Goal: Task Accomplishment & Management: Manage account settings

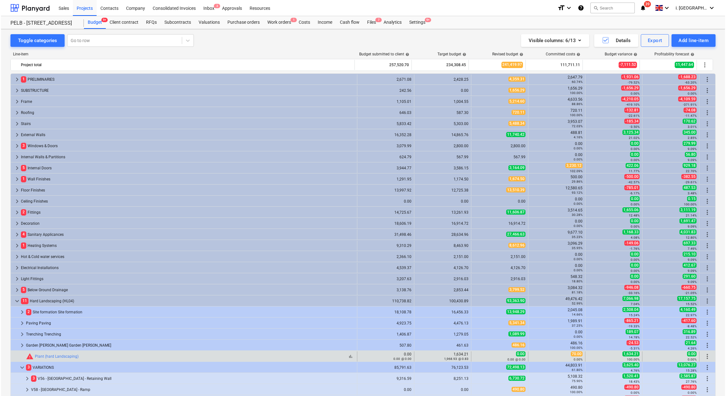
scroll to position [146, 0]
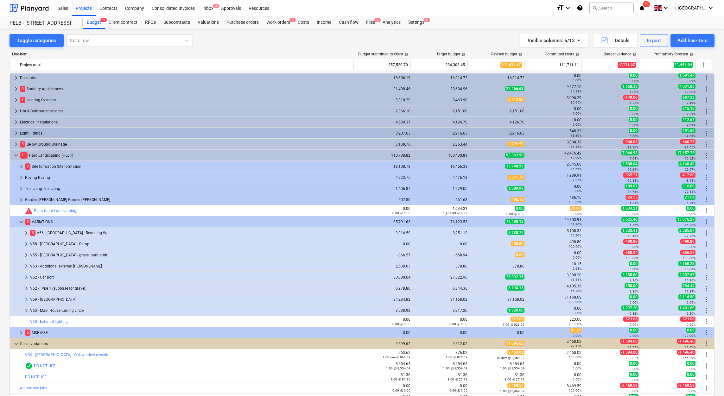
click at [41, 129] on div "Light Fittings" at bounding box center [187, 133] width 334 height 10
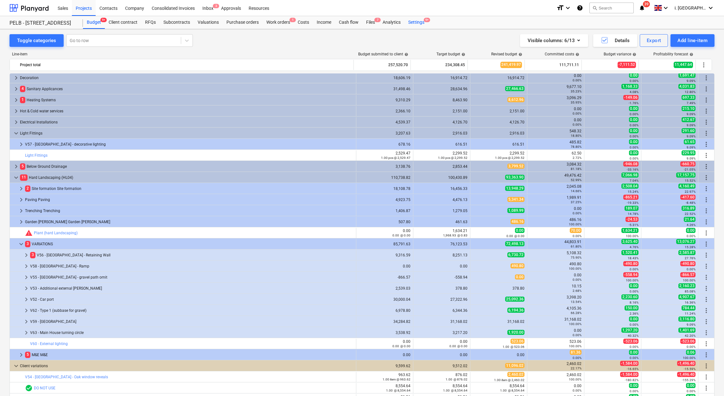
click at [412, 22] on div "Settings 9+" at bounding box center [417, 22] width 24 height 13
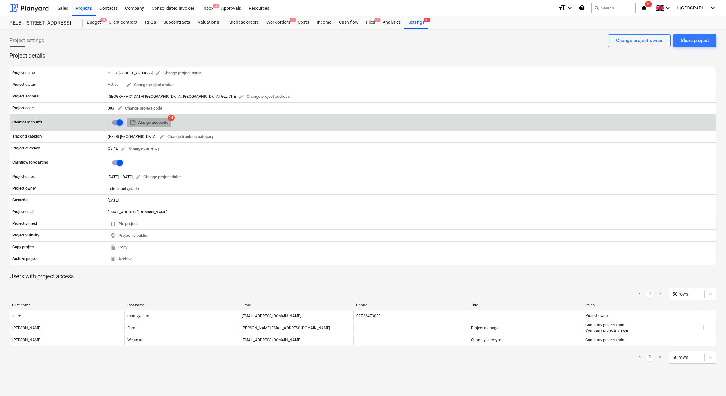
click at [153, 122] on span "table Assign accounts" at bounding box center [149, 122] width 39 height 7
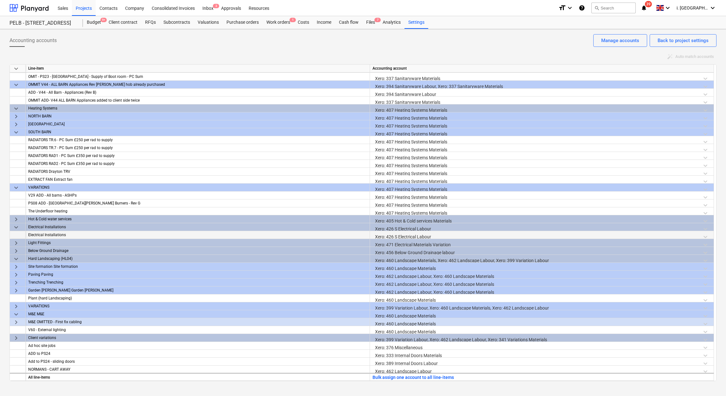
scroll to position [586, 0]
click at [13, 243] on span "keyboard_arrow_right" at bounding box center [16, 243] width 8 height 8
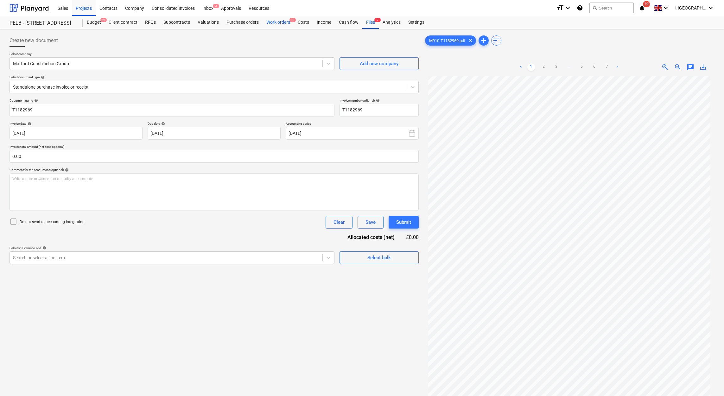
click at [286, 22] on div "Work orders 1" at bounding box center [278, 22] width 31 height 13
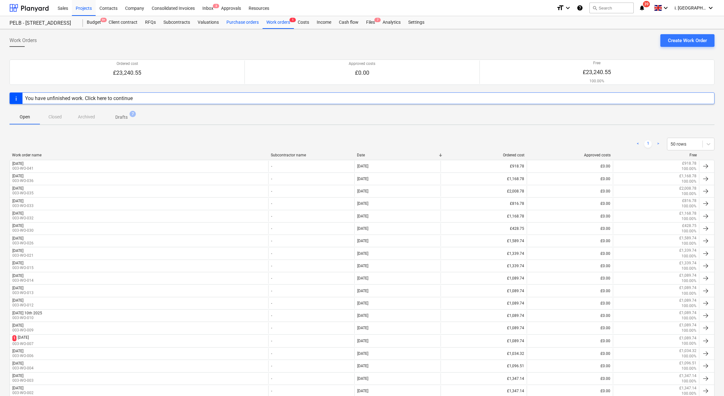
click at [228, 23] on div "Purchase orders" at bounding box center [243, 22] width 40 height 13
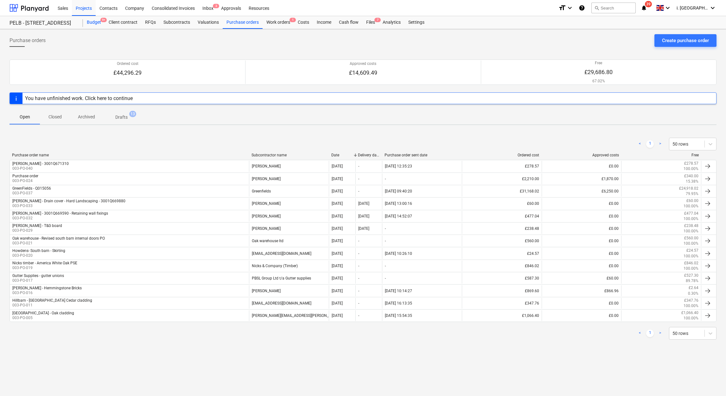
click at [97, 24] on div "Budget 9+" at bounding box center [94, 22] width 22 height 13
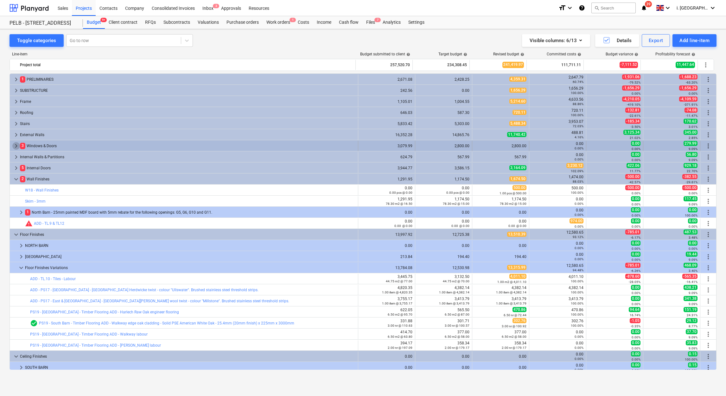
click at [12, 146] on span "keyboard_arrow_right" at bounding box center [16, 146] width 8 height 8
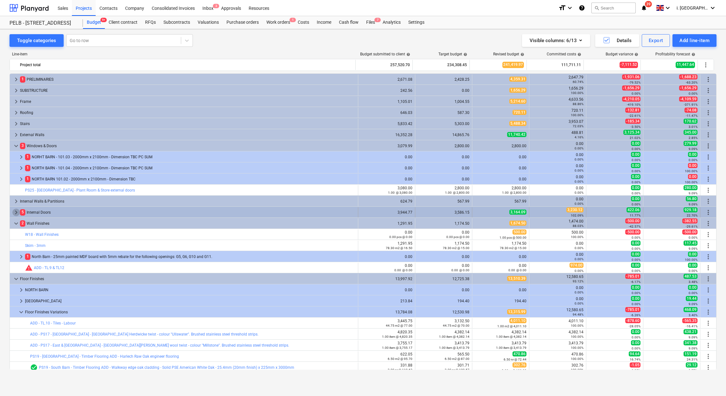
click at [16, 210] on span "keyboard_arrow_right" at bounding box center [16, 213] width 8 height 8
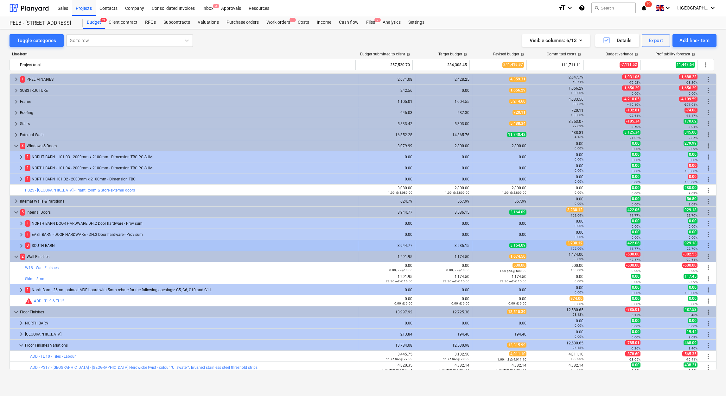
click at [14, 247] on div at bounding box center [14, 246] width 5 height 10
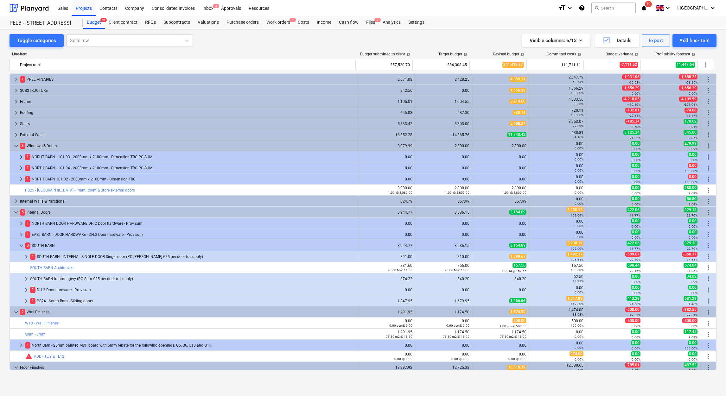
click at [495, 259] on div "1,399.67" at bounding box center [501, 256] width 52 height 5
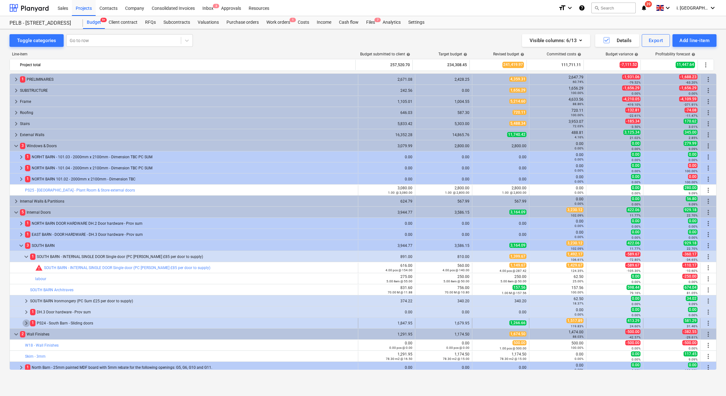
click at [25, 325] on span "keyboard_arrow_right" at bounding box center [26, 324] width 8 height 8
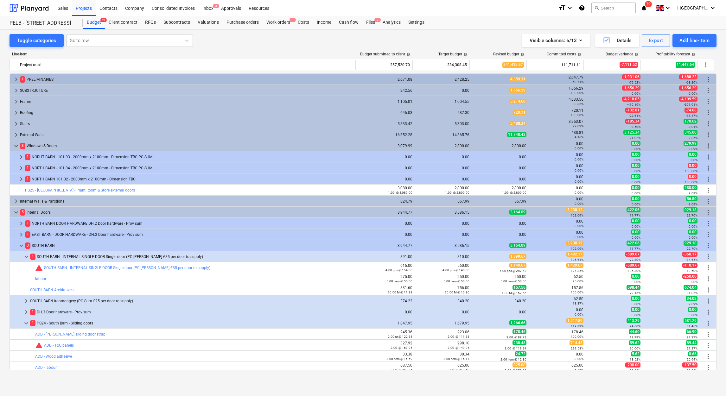
click at [40, 76] on div "1 PRELIMINARIES" at bounding box center [188, 79] width 336 height 10
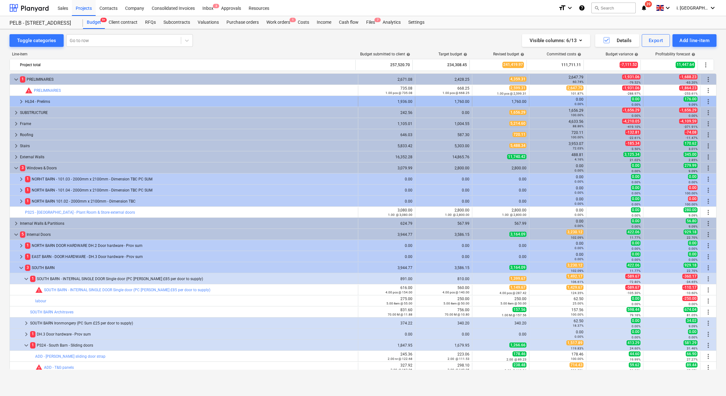
click at [27, 101] on div "HL04 - Prelims" at bounding box center [190, 102] width 331 height 10
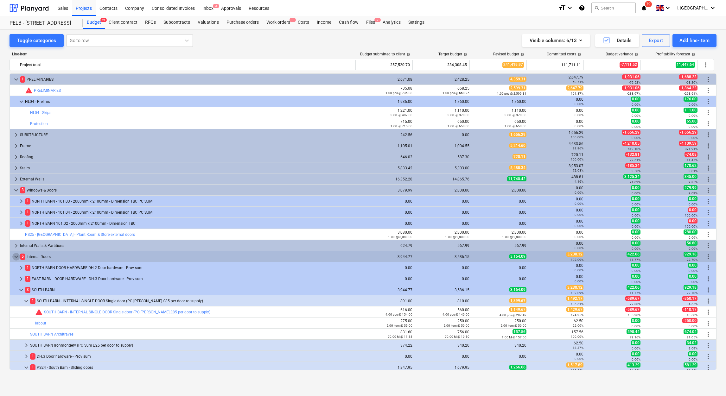
click at [16, 260] on span "keyboard_arrow_down" at bounding box center [16, 257] width 8 height 8
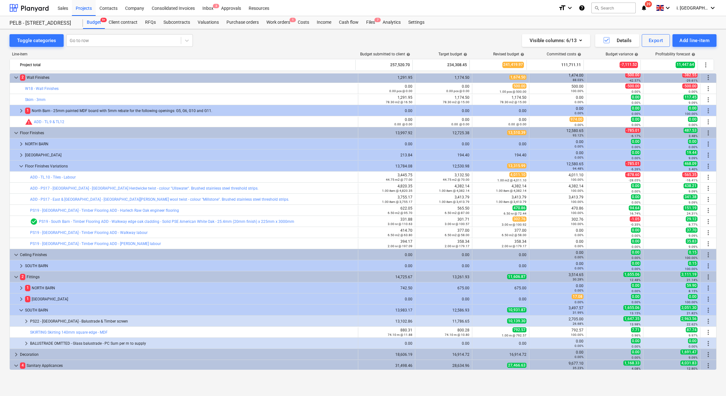
scroll to position [192, 0]
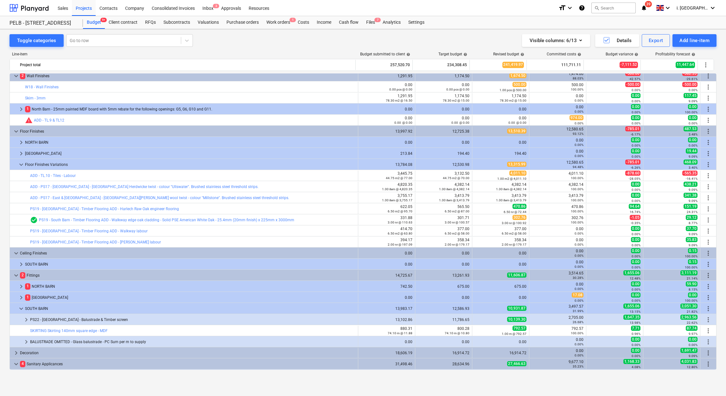
click at [714, 245] on div "bar_chart PS19 - South Barn - Timber Flooring ADD - Stringer labour edit 394.17…" at bounding box center [363, 241] width 707 height 11
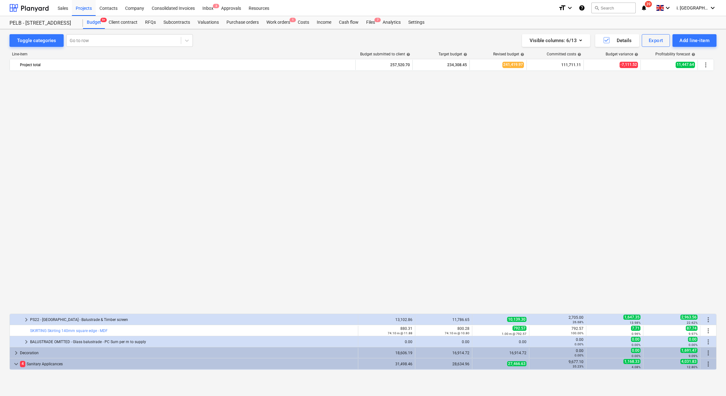
scroll to position [451, 0]
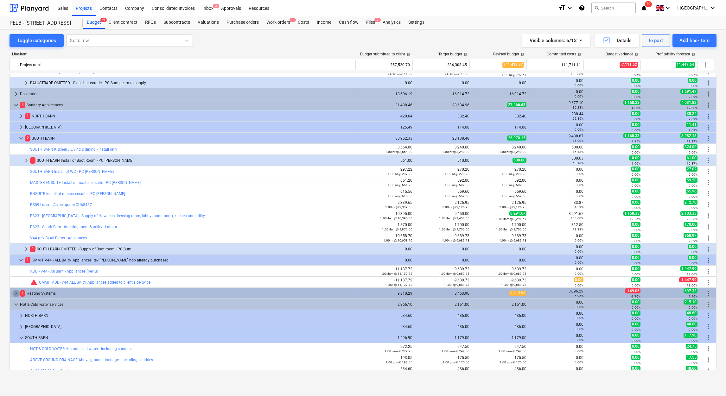
click at [14, 296] on span "keyboard_arrow_right" at bounding box center [16, 294] width 8 height 8
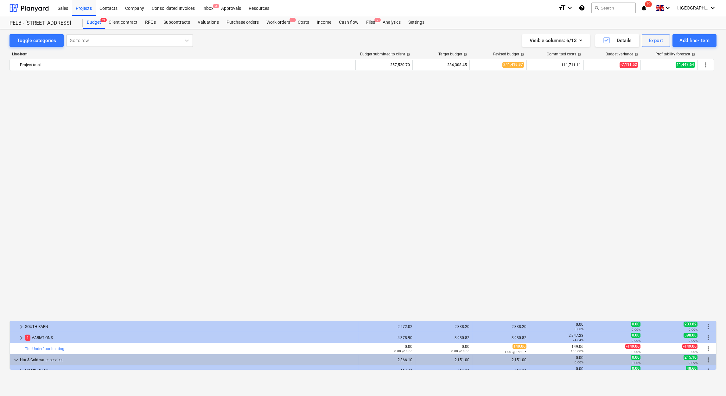
scroll to position [711, 0]
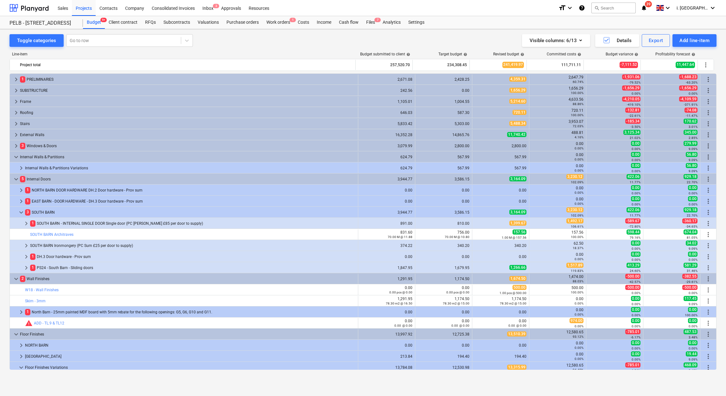
scroll to position [93, 0]
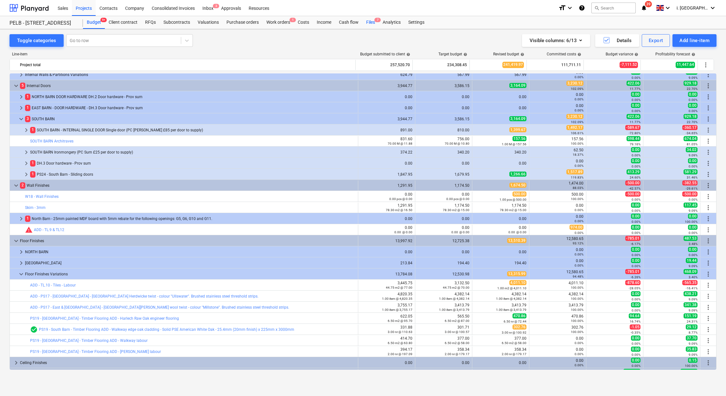
click at [373, 22] on div "Files 7" at bounding box center [371, 22] width 16 height 13
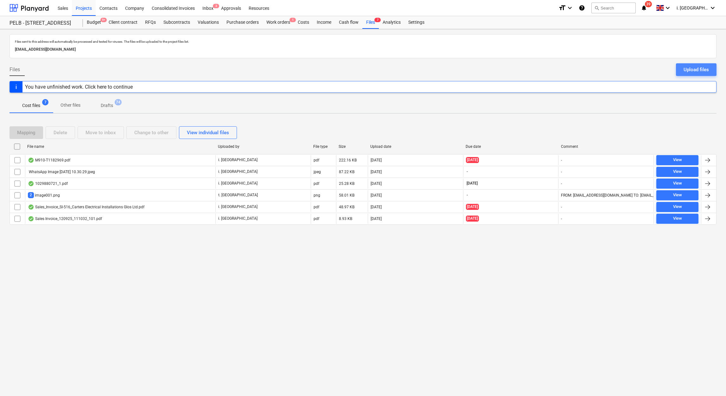
click at [703, 72] on div "Upload files" at bounding box center [696, 70] width 25 height 8
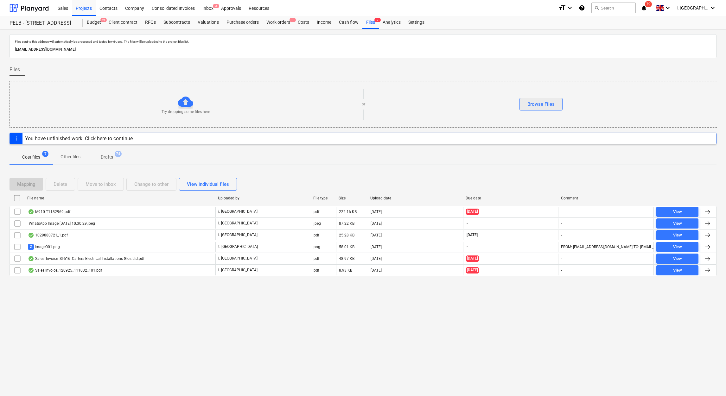
click at [535, 103] on div "Browse Files" at bounding box center [541, 104] width 27 height 8
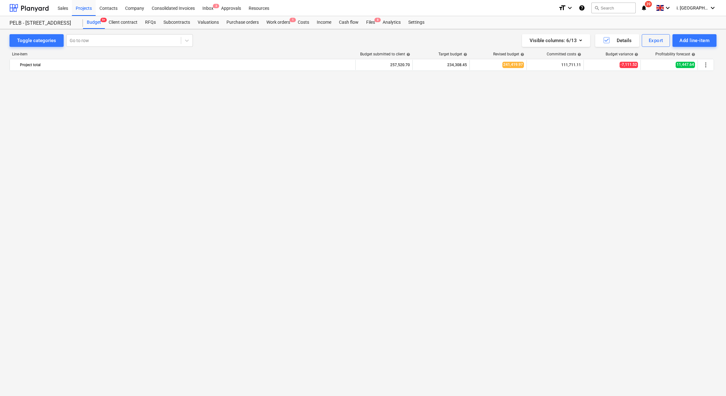
scroll to position [711, 0]
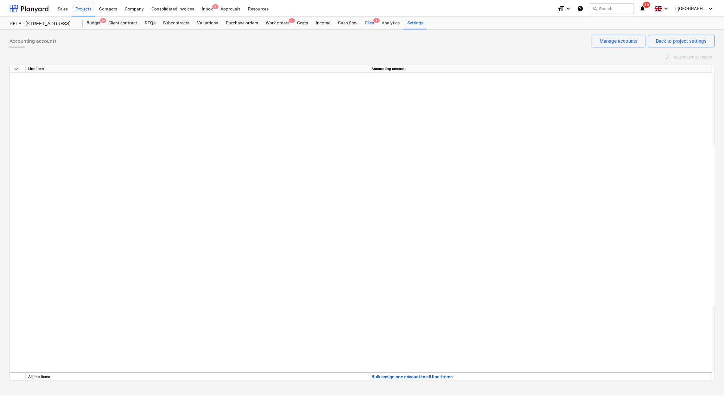
scroll to position [586, 0]
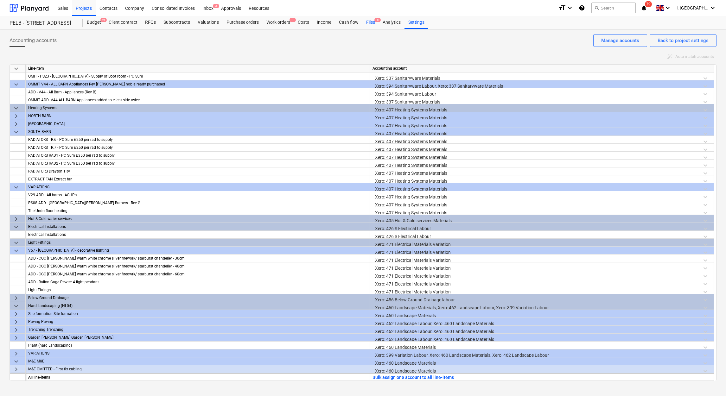
click at [368, 24] on div "Files 8" at bounding box center [371, 22] width 16 height 13
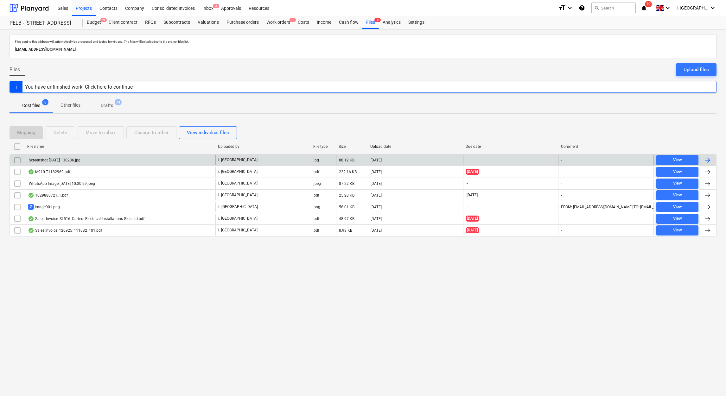
click at [78, 157] on div "Screenshot [DATE] 130236.jpg" at bounding box center [120, 160] width 190 height 10
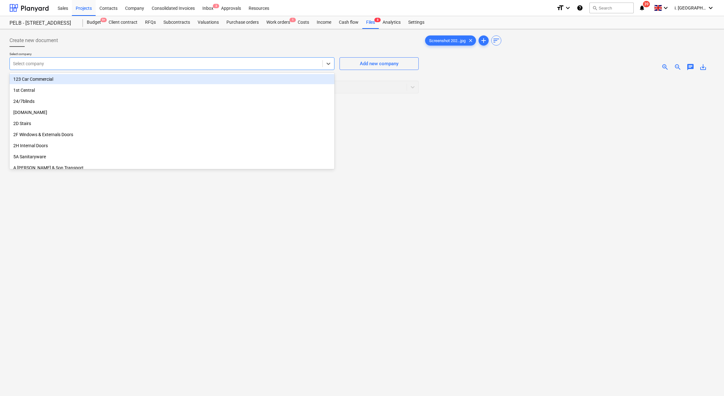
click at [255, 64] on div at bounding box center [166, 64] width 306 height 6
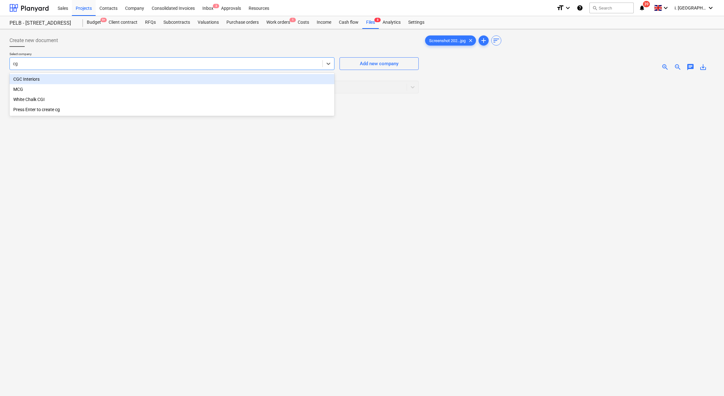
type input "cgc"
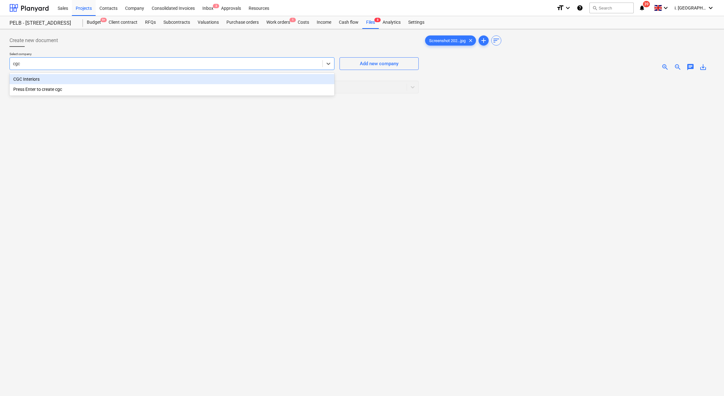
click at [211, 81] on div "CGC Interiors" at bounding box center [172, 79] width 325 height 10
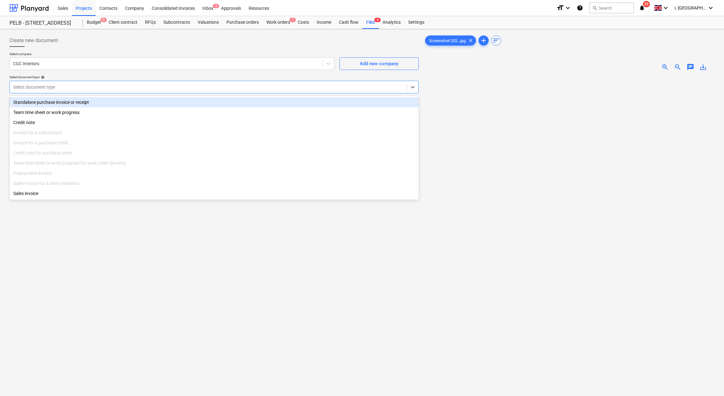
click at [218, 85] on div at bounding box center [208, 87] width 391 height 6
click at [201, 103] on div "Standalone purchase invoice or receipt" at bounding box center [214, 102] width 409 height 10
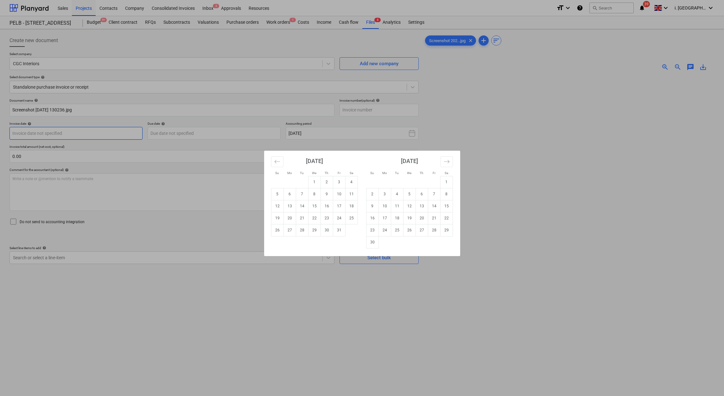
click at [102, 137] on body "Sales Projects Contacts Company Consolidated Invoices Inbox 3 Approvals Resourc…" at bounding box center [362, 198] width 724 height 396
click at [327, 185] on td "2" at bounding box center [327, 182] width 12 height 12
type input "[DATE]"
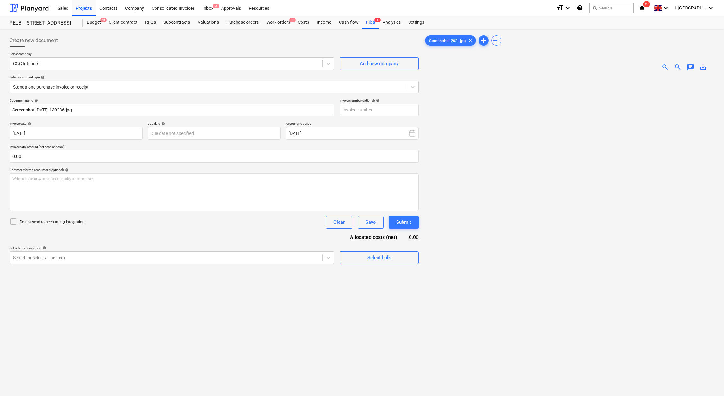
click at [223, 143] on div "Document name help Screenshot [DATE] 130236.jpg Invoice number (optional) help …" at bounding box center [214, 182] width 409 height 166
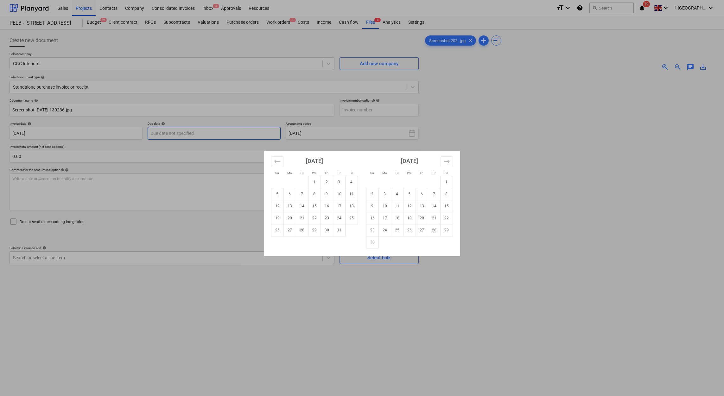
click at [215, 132] on body "Sales Projects Contacts Company Consolidated Invoices Inbox 3 Approvals Resourc…" at bounding box center [362, 198] width 724 height 396
click at [328, 184] on td "2" at bounding box center [327, 182] width 12 height 12
type input "[DATE]"
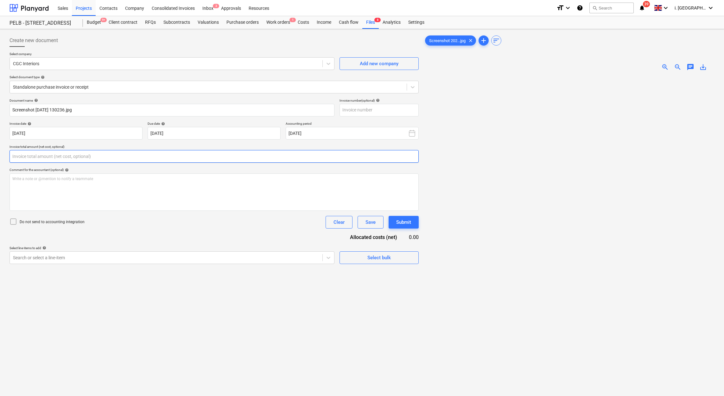
click at [189, 162] on input "text" at bounding box center [214, 156] width 409 height 13
type input "0.00"
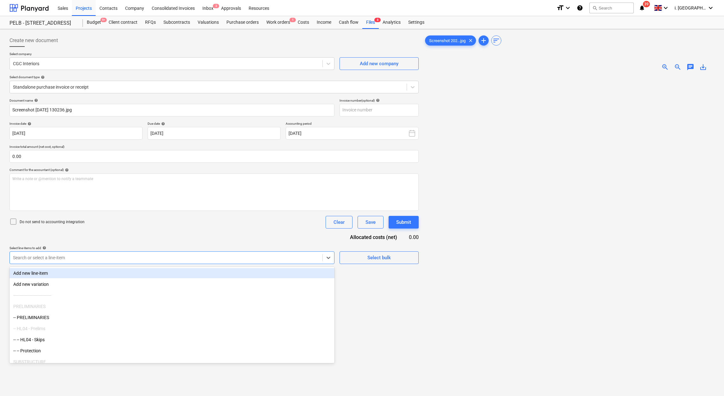
click at [180, 261] on div at bounding box center [166, 258] width 306 height 6
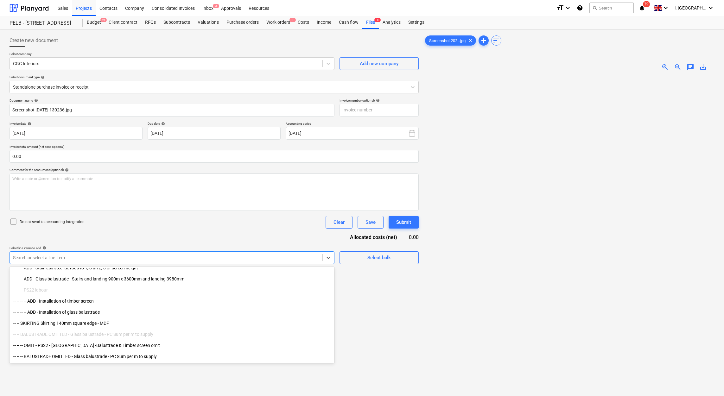
scroll to position [1497, 0]
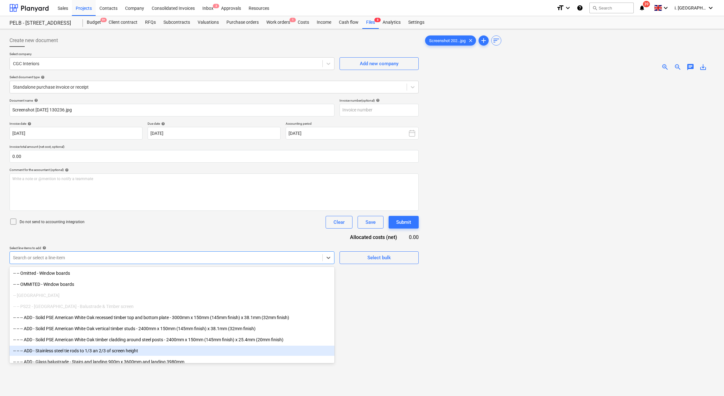
click at [330, 354] on div "-- -- -- ADD - Stainless steel tie rods to 1/3 an 2/3 of screen height" at bounding box center [172, 351] width 325 height 10
click at [330, 348] on div "-- -- -- ADD - Glass balustrade - Stairs and landing 900m x 3600mm and landing …" at bounding box center [172, 351] width 325 height 10
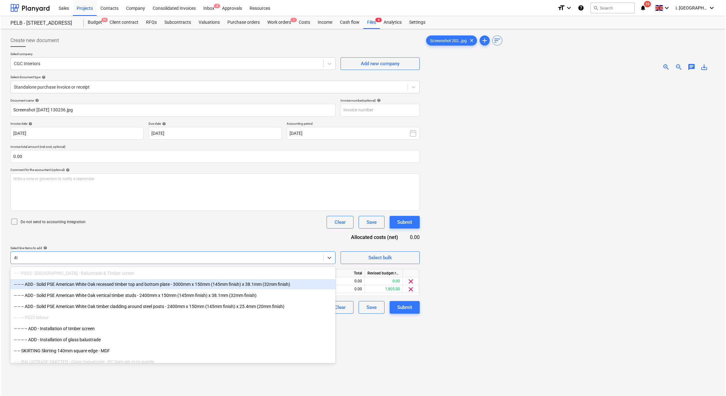
scroll to position [670, 0]
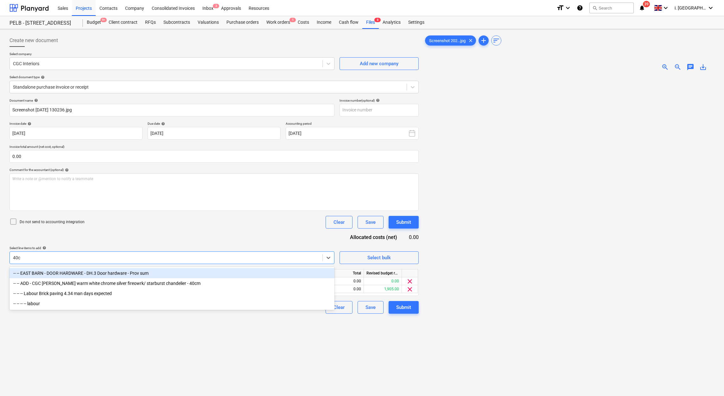
type input "40cm"
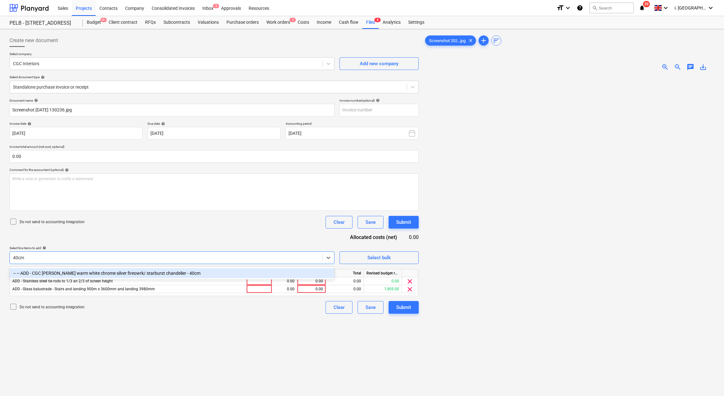
click at [164, 270] on div "-- -- ADD - CGC [PERSON_NAME] warm white chrome silver fireowrk/ starburst chan…" at bounding box center [172, 273] width 325 height 10
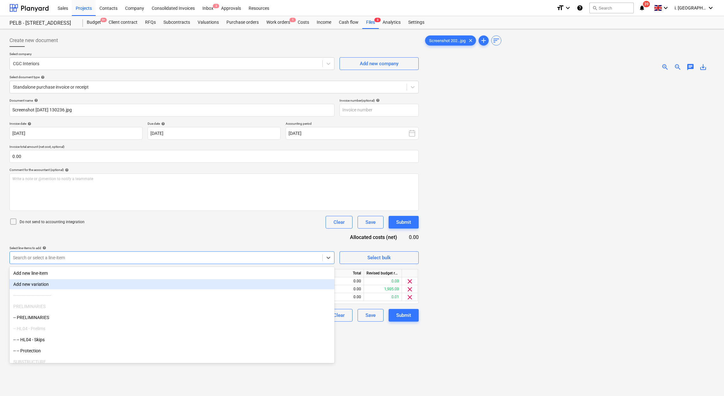
click at [380, 341] on div "Create new document Select company CGC Interiors Add new company Select documen…" at bounding box center [214, 245] width 414 height 426
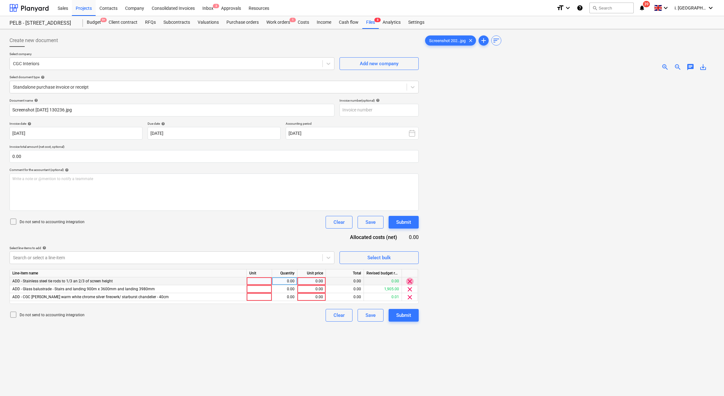
click at [409, 283] on span "clear" at bounding box center [410, 282] width 8 height 8
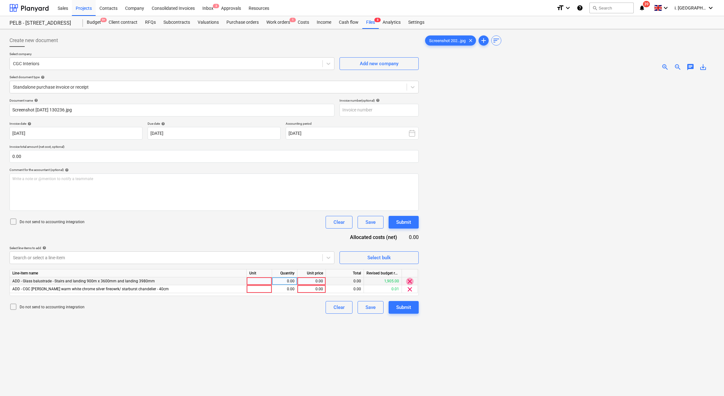
click at [409, 283] on span "clear" at bounding box center [410, 282] width 8 height 8
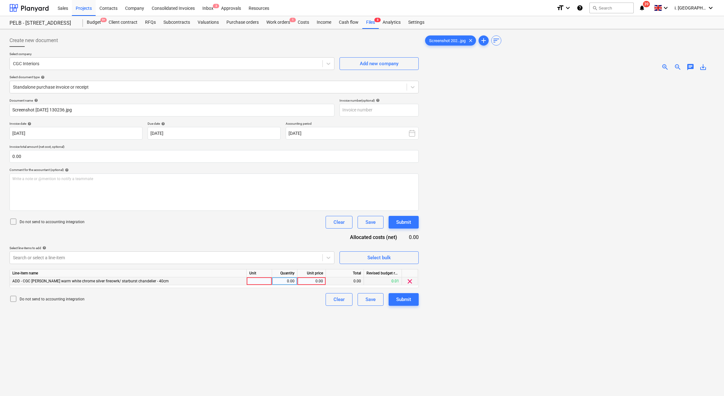
click at [260, 284] on div at bounding box center [259, 282] width 25 height 8
type input "1"
type input "138.32"
click at [386, 329] on div "Create new document Select company CGC Interiors Add new company Select documen…" at bounding box center [214, 245] width 414 height 426
click at [408, 300] on div "Submit" at bounding box center [403, 300] width 15 height 8
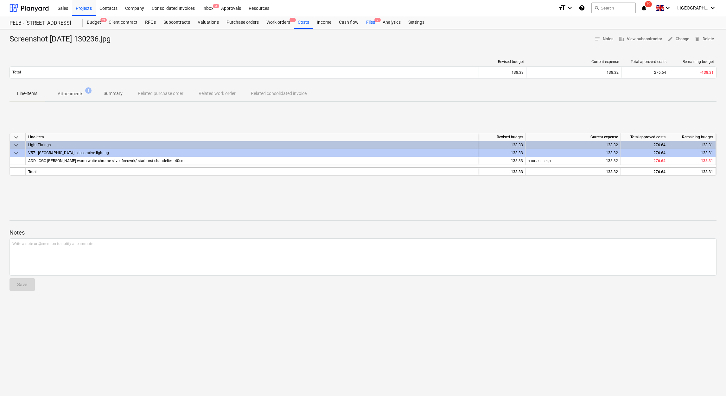
click at [364, 21] on div "Files 7" at bounding box center [371, 22] width 16 height 13
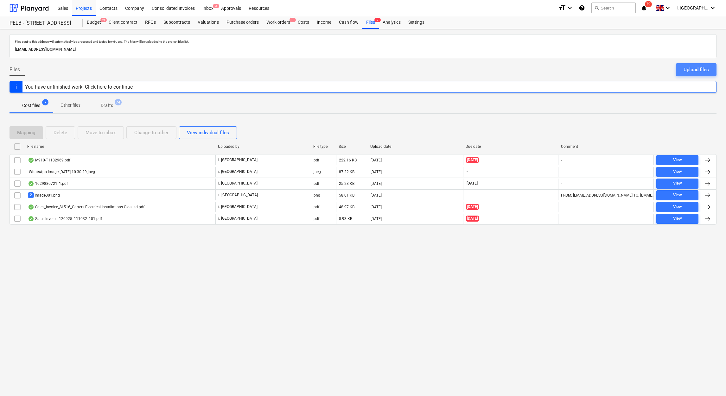
click at [693, 71] on div "Upload files" at bounding box center [696, 70] width 25 height 8
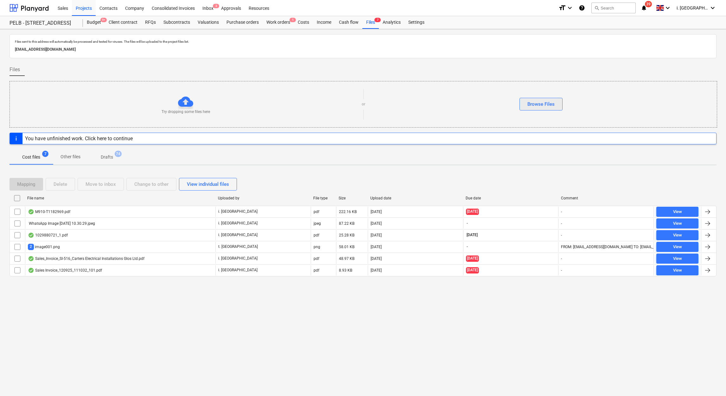
click at [526, 107] on button "Browse Files" at bounding box center [541, 104] width 43 height 13
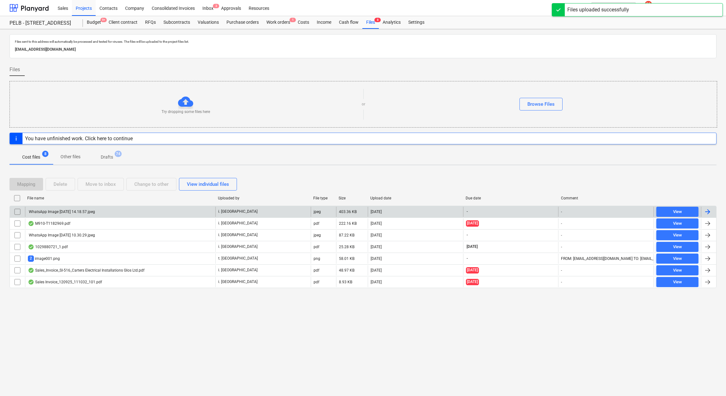
click at [16, 211] on input "checkbox" at bounding box center [17, 212] width 10 height 10
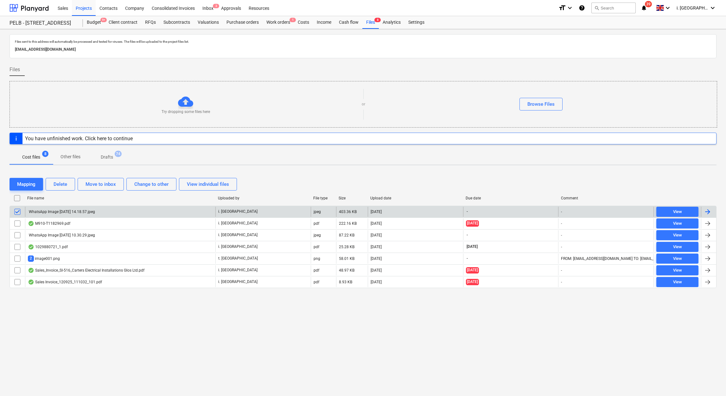
click at [86, 210] on div "WhatsApp Image [DATE] 14.18.57.jpeg" at bounding box center [61, 212] width 67 height 4
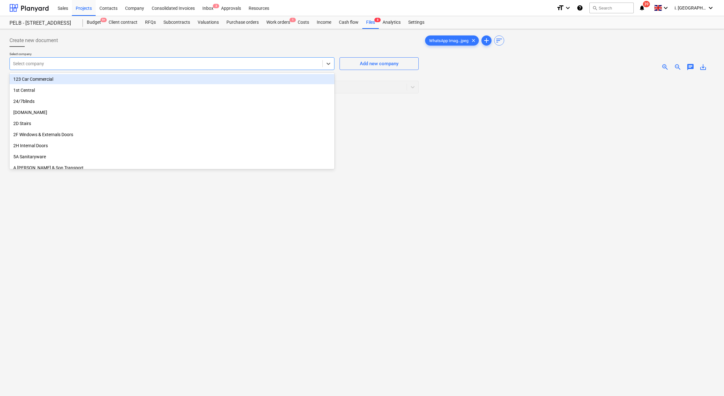
click at [138, 61] on div at bounding box center [166, 64] width 306 height 6
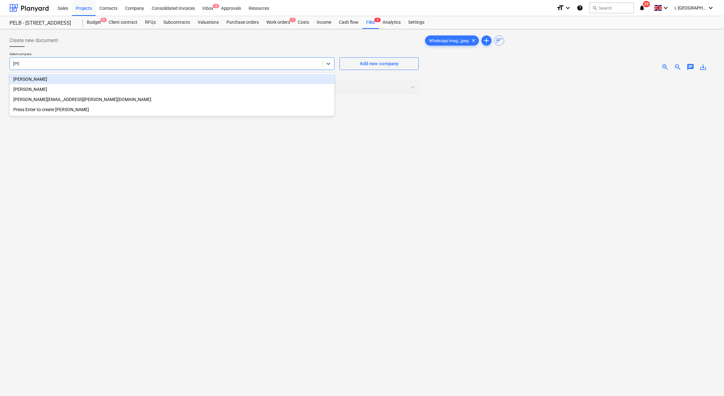
type input "jasm"
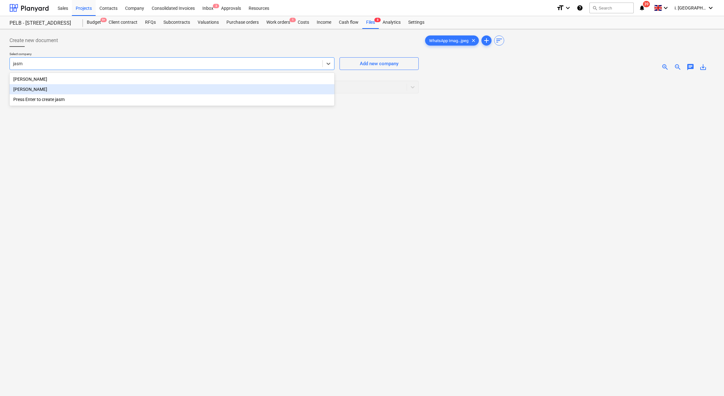
click at [93, 88] on div "[PERSON_NAME]" at bounding box center [172, 89] width 325 height 10
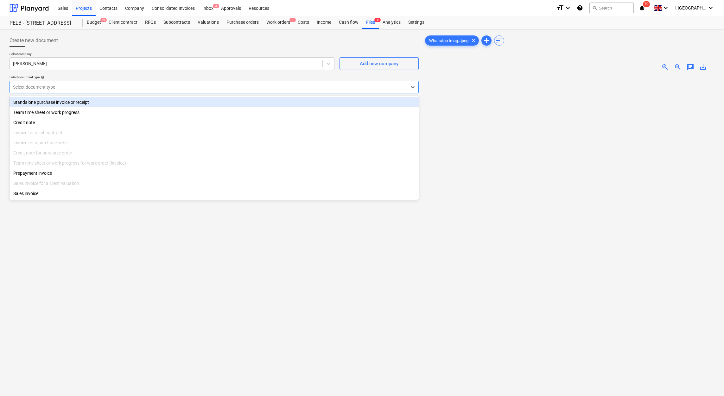
click at [112, 88] on div at bounding box center [208, 87] width 391 height 6
click at [102, 103] on div "Standalone purchase invoice or receipt" at bounding box center [214, 102] width 409 height 10
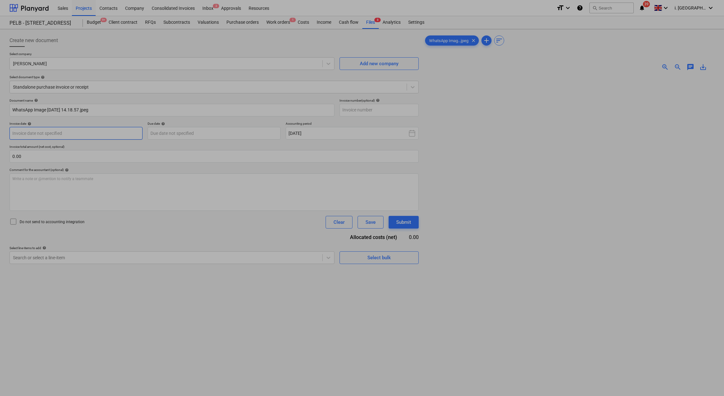
click at [112, 136] on body "Sales Projects Contacts Company Consolidated Invoices Inbox 3 Approvals Resourc…" at bounding box center [362, 198] width 724 height 396
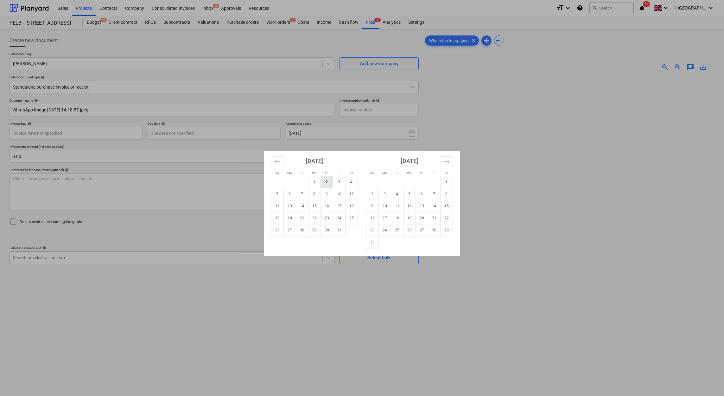
click at [325, 184] on td "2" at bounding box center [327, 182] width 12 height 12
type input "[DATE]"
click at [195, 134] on body "Sales Projects Contacts Company Consolidated Invoices Inbox 3 Approvals Resourc…" at bounding box center [362, 198] width 724 height 396
click at [325, 182] on td "2" at bounding box center [327, 182] width 12 height 12
type input "[DATE]"
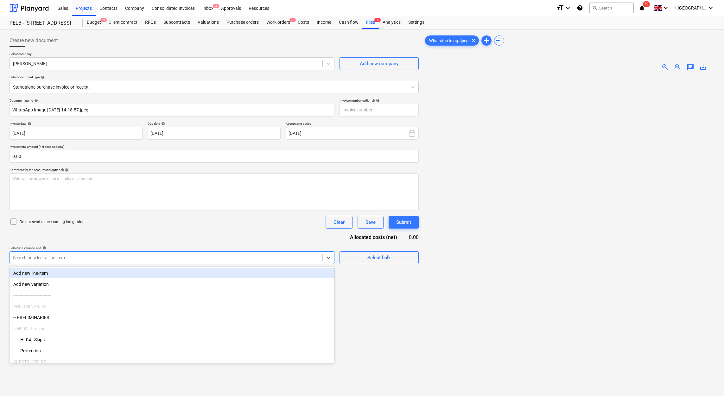
click at [204, 255] on div at bounding box center [166, 258] width 306 height 6
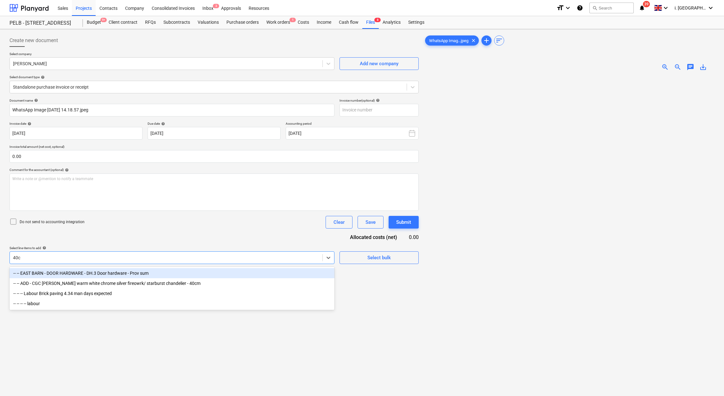
type input "40cm"
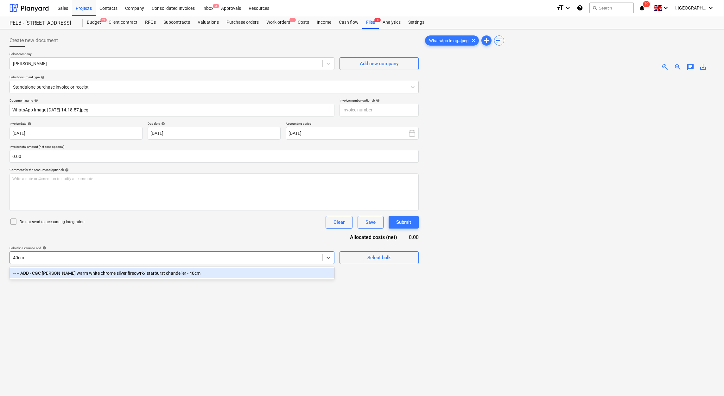
click at [177, 278] on div "-- -- ADD - CGC [PERSON_NAME] warm white chrome silver fireowrk/ starburst chan…" at bounding box center [172, 273] width 325 height 10
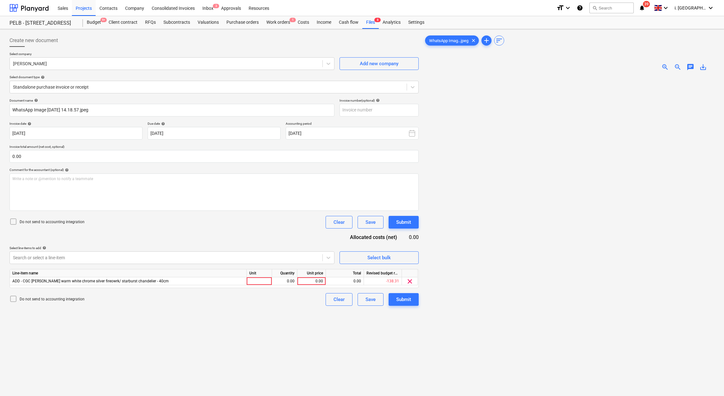
click at [402, 315] on div "Create new document Select company [PERSON_NAME] Add new company Select documen…" at bounding box center [214, 245] width 414 height 426
click at [253, 278] on div at bounding box center [259, 282] width 25 height 8
type input "1"
click at [281, 283] on div "0.00" at bounding box center [285, 282] width 20 height 8
type input "1"
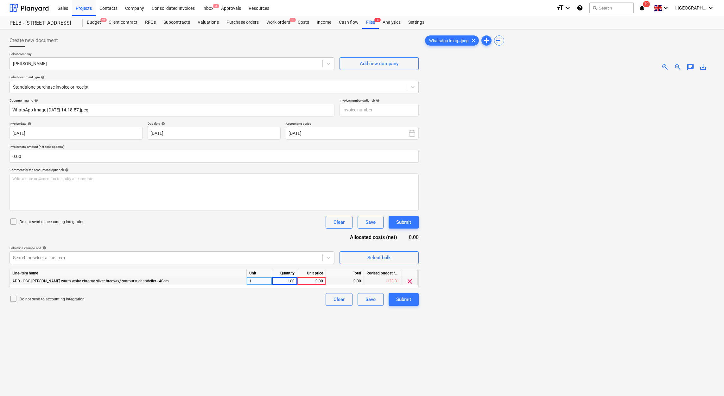
click at [171, 285] on div "ADD - CGC [PERSON_NAME] warm white chrome silver fireowrk/ starburst chandelier…" at bounding box center [128, 282] width 237 height 8
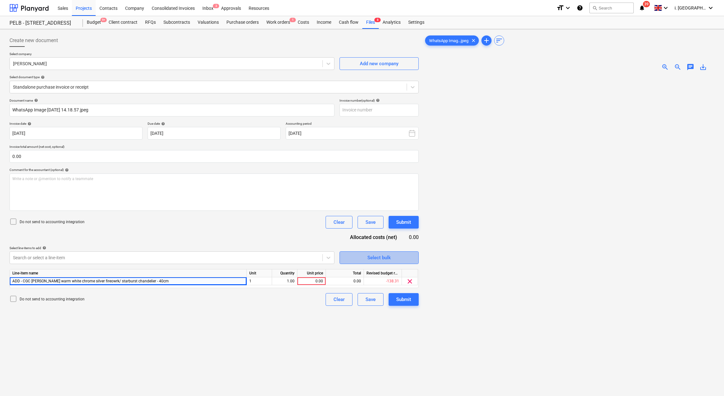
click at [360, 259] on span "Select bulk" at bounding box center [379, 258] width 63 height 8
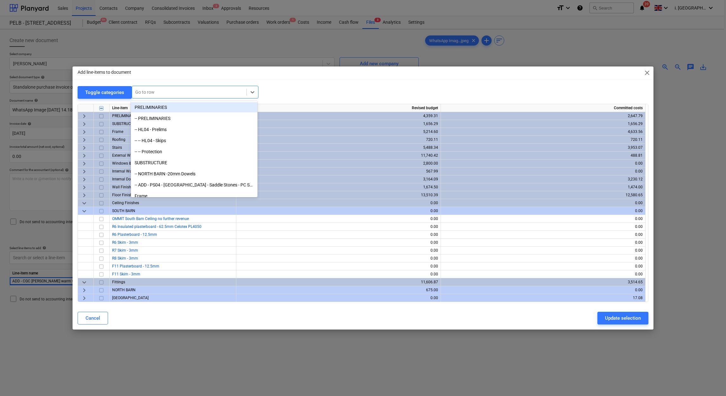
click at [152, 89] on div at bounding box center [189, 92] width 108 height 6
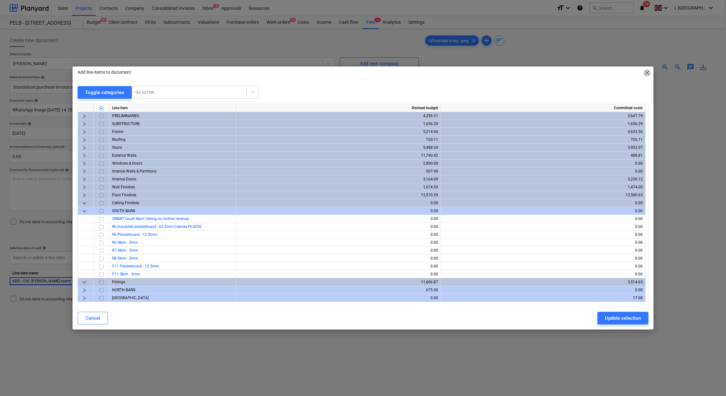
click at [647, 73] on span "close" at bounding box center [648, 73] width 8 height 8
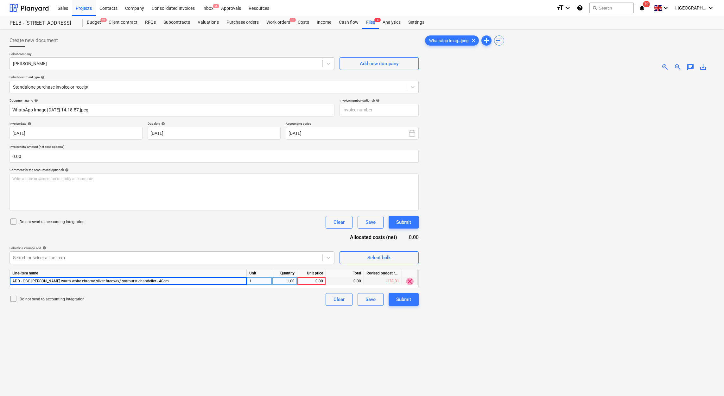
click at [410, 280] on span "clear" at bounding box center [410, 282] width 8 height 8
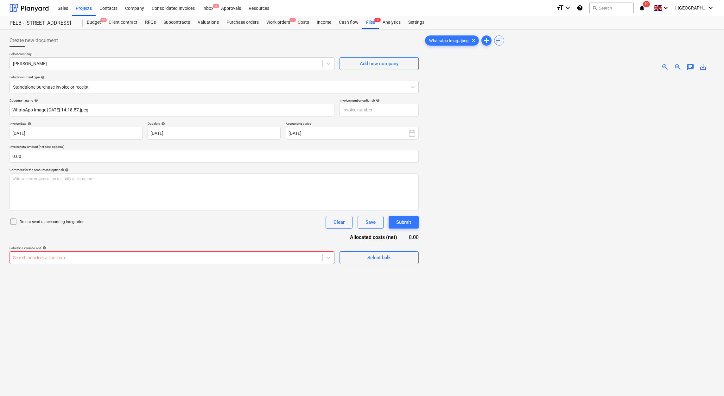
click at [263, 251] on p "Select line-items to add help" at bounding box center [172, 248] width 325 height 5
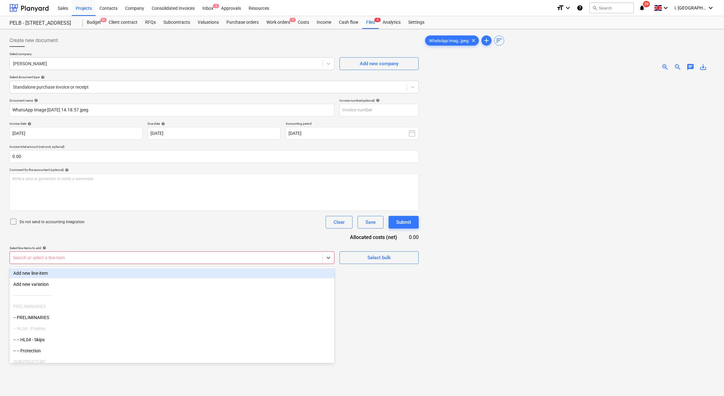
click at [252, 263] on div "Search or select a line-item" at bounding box center [172, 258] width 325 height 13
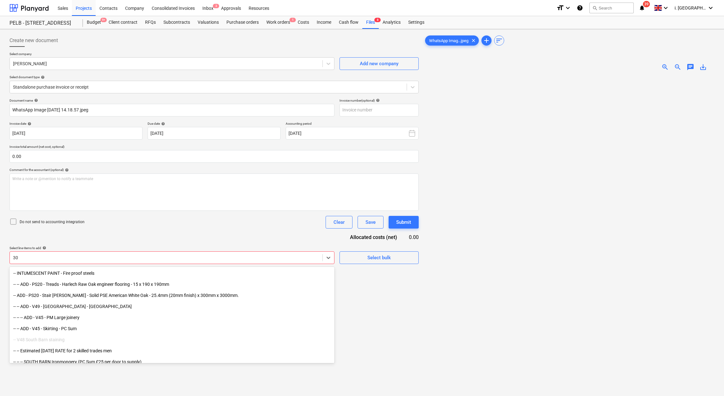
type input "3"
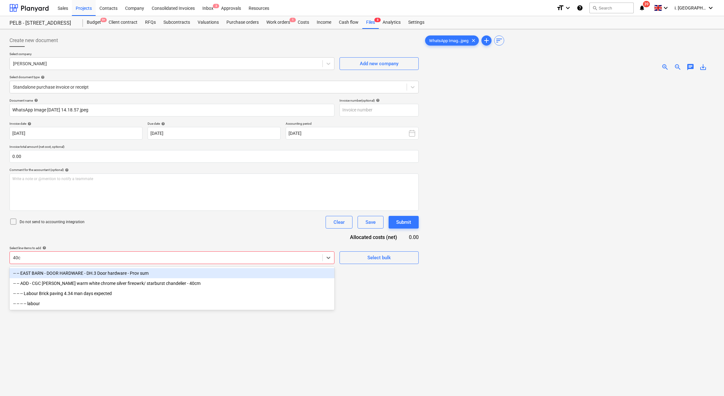
type input "40cm"
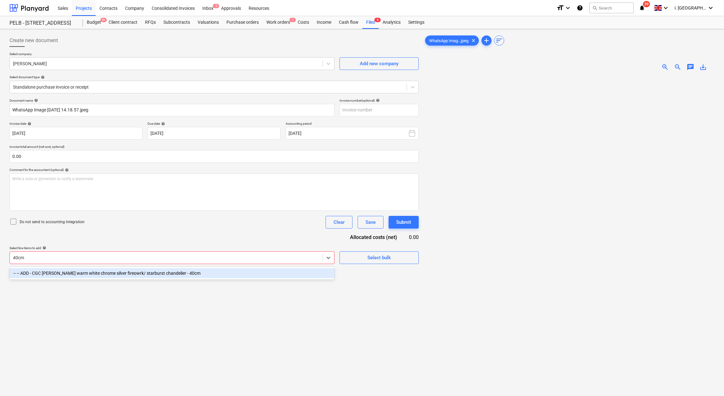
click at [137, 272] on div "-- -- ADD - CGC [PERSON_NAME] warm white chrome silver fireowrk/ starburst chan…" at bounding box center [172, 273] width 325 height 10
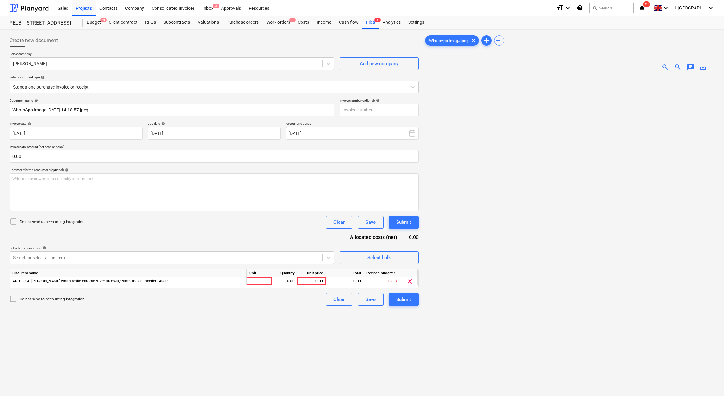
click at [360, 338] on div "Create new document Select company [PERSON_NAME] Add new company Select documen…" at bounding box center [214, 245] width 414 height 426
click at [250, 283] on div at bounding box center [259, 282] width 25 height 8
type input "1"
click at [289, 282] on div "0.00" at bounding box center [285, 282] width 20 height 8
type input "1"
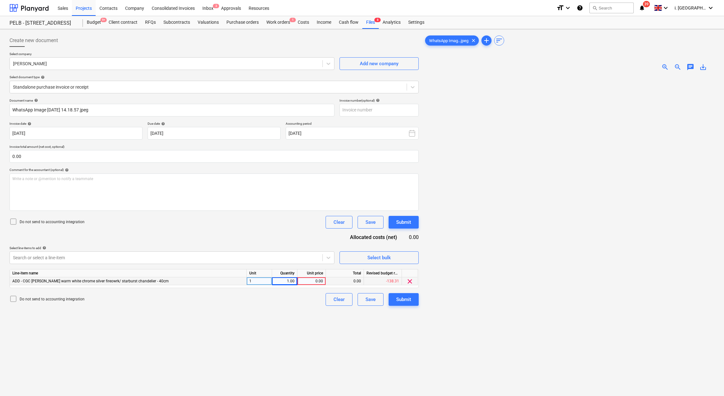
click at [320, 280] on div "0.00" at bounding box center [311, 282] width 23 height 8
type input "9.96"
click at [290, 314] on div "Create new document Select company [PERSON_NAME] Add new company Select documen…" at bounding box center [214, 245] width 414 height 426
click at [407, 304] on div "Submit" at bounding box center [403, 300] width 15 height 8
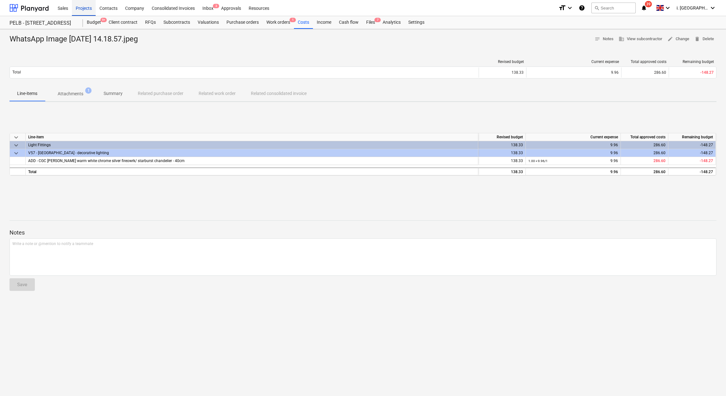
click at [87, 9] on div "Projects" at bounding box center [84, 8] width 24 height 16
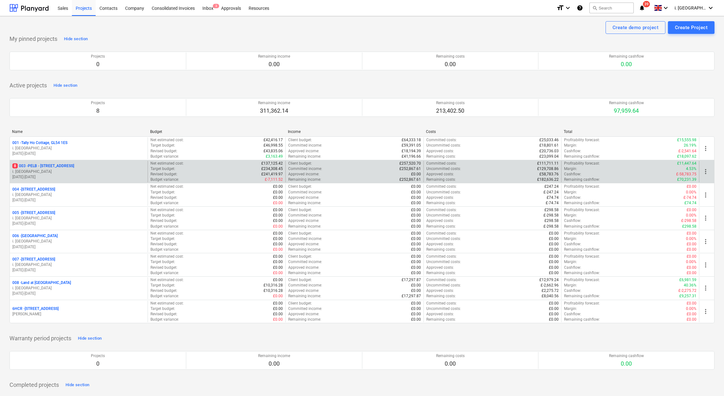
click at [78, 177] on p "[DATE] - [DATE]" at bounding box center [78, 177] width 133 height 5
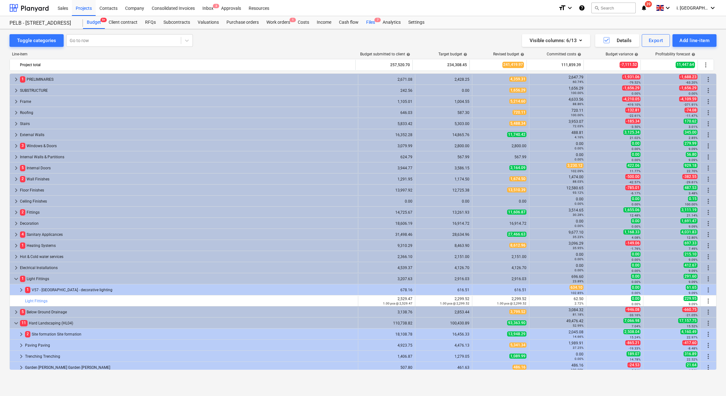
scroll to position [146, 0]
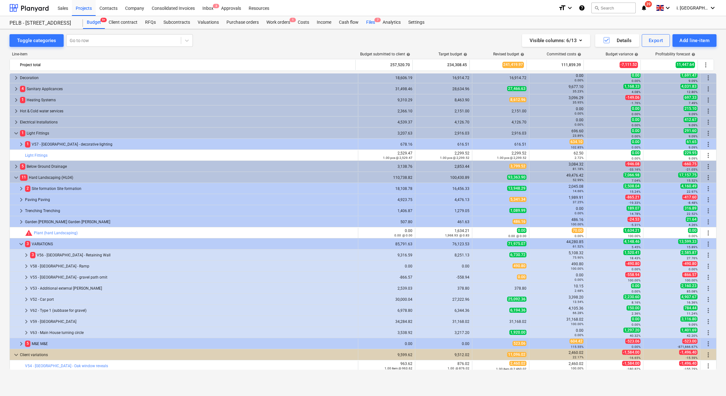
click at [375, 20] on span "7" at bounding box center [378, 20] width 6 height 4
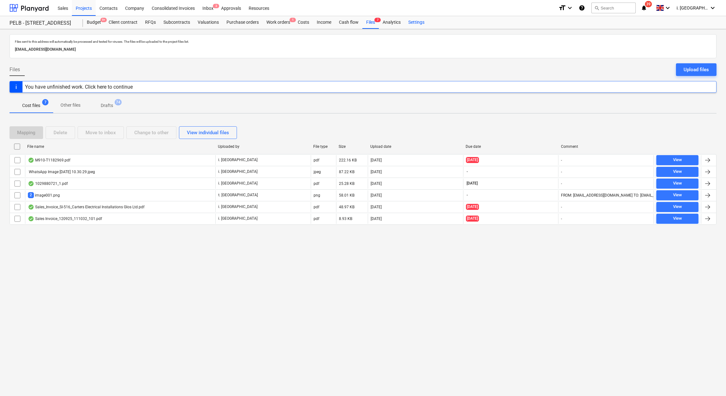
click at [415, 22] on div "Settings" at bounding box center [417, 22] width 24 height 13
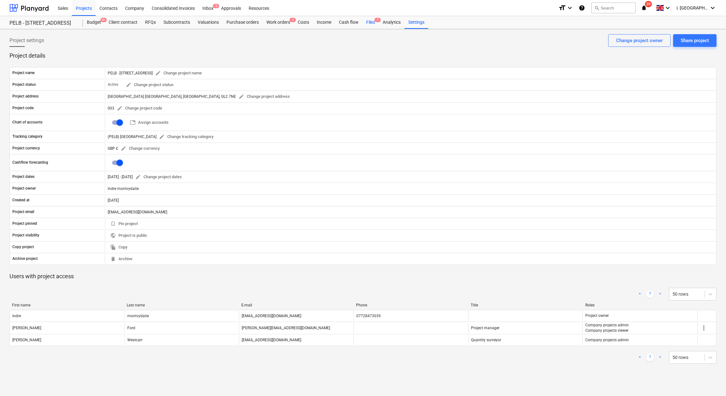
click at [369, 21] on div "Files 7" at bounding box center [371, 22] width 16 height 13
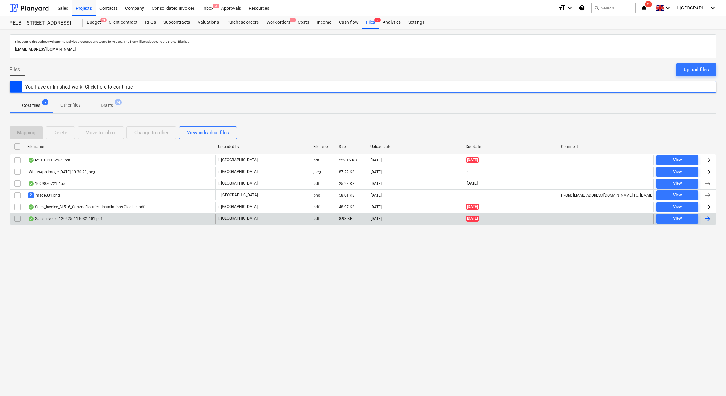
click at [173, 219] on div "Sales Invoice_120925_111032_101.pdf" at bounding box center [120, 219] width 190 height 10
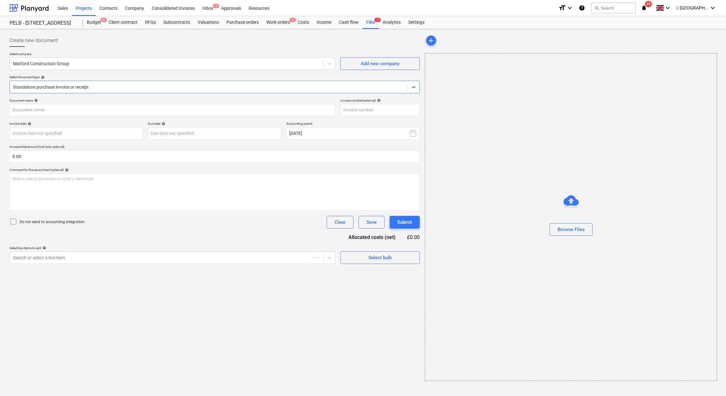
type input "43921557"
type input "[DATE]"
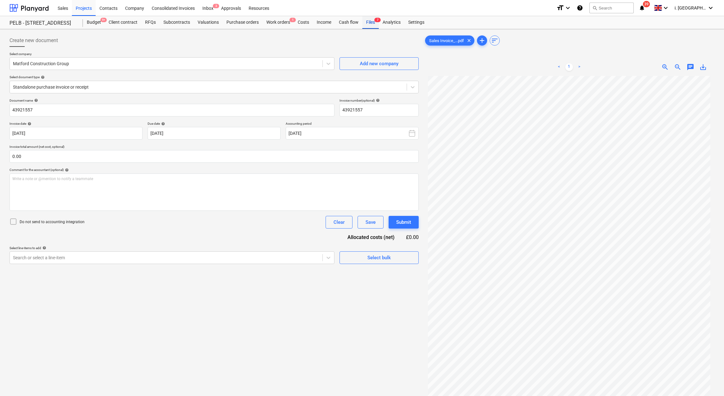
click at [368, 19] on div "Files 7" at bounding box center [371, 22] width 16 height 13
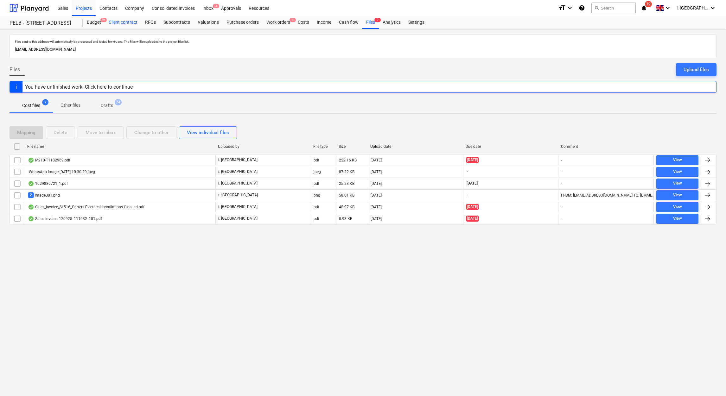
click at [108, 19] on div "Client contract" at bounding box center [123, 22] width 36 height 13
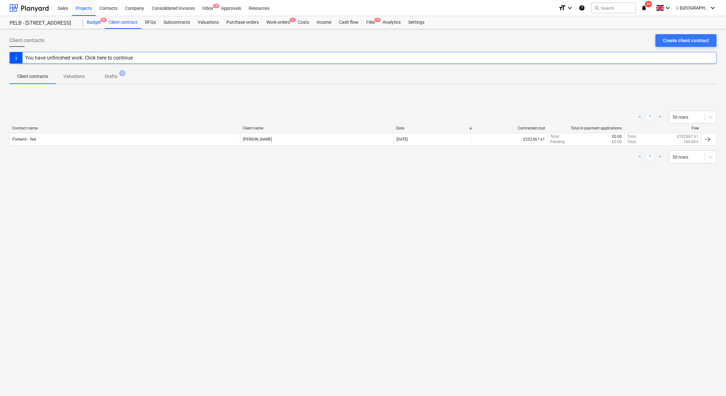
click at [87, 25] on div "Budget 9+" at bounding box center [94, 22] width 22 height 13
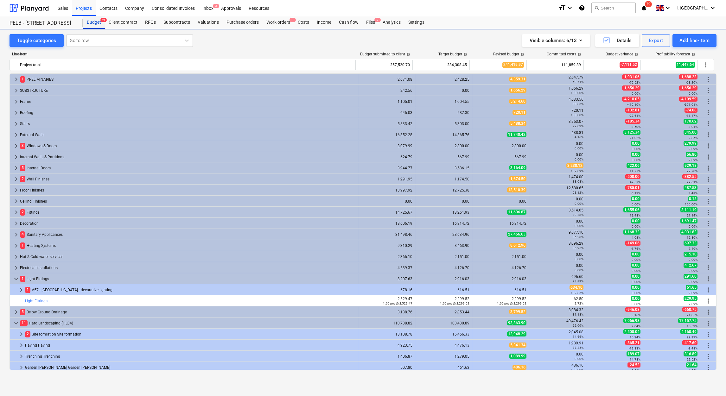
click at [87, 25] on div "Budget 9+" at bounding box center [94, 22] width 22 height 13
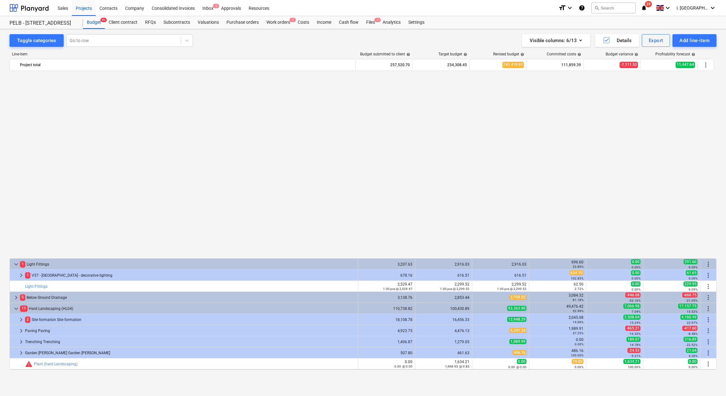
scroll to position [214, 0]
